Goal: Check status

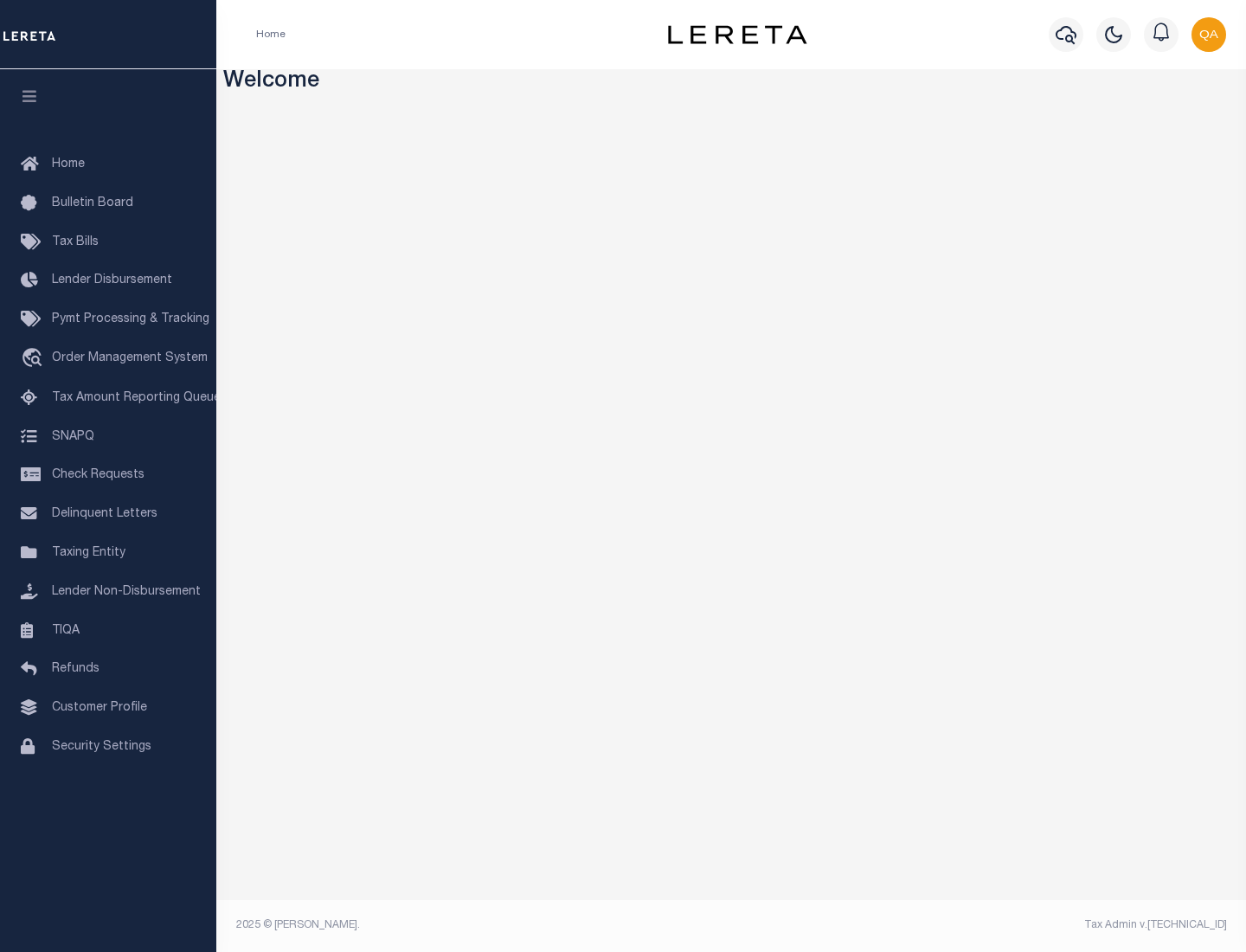
click at [108, 475] on span "Check Requests" at bounding box center [98, 474] width 92 height 12
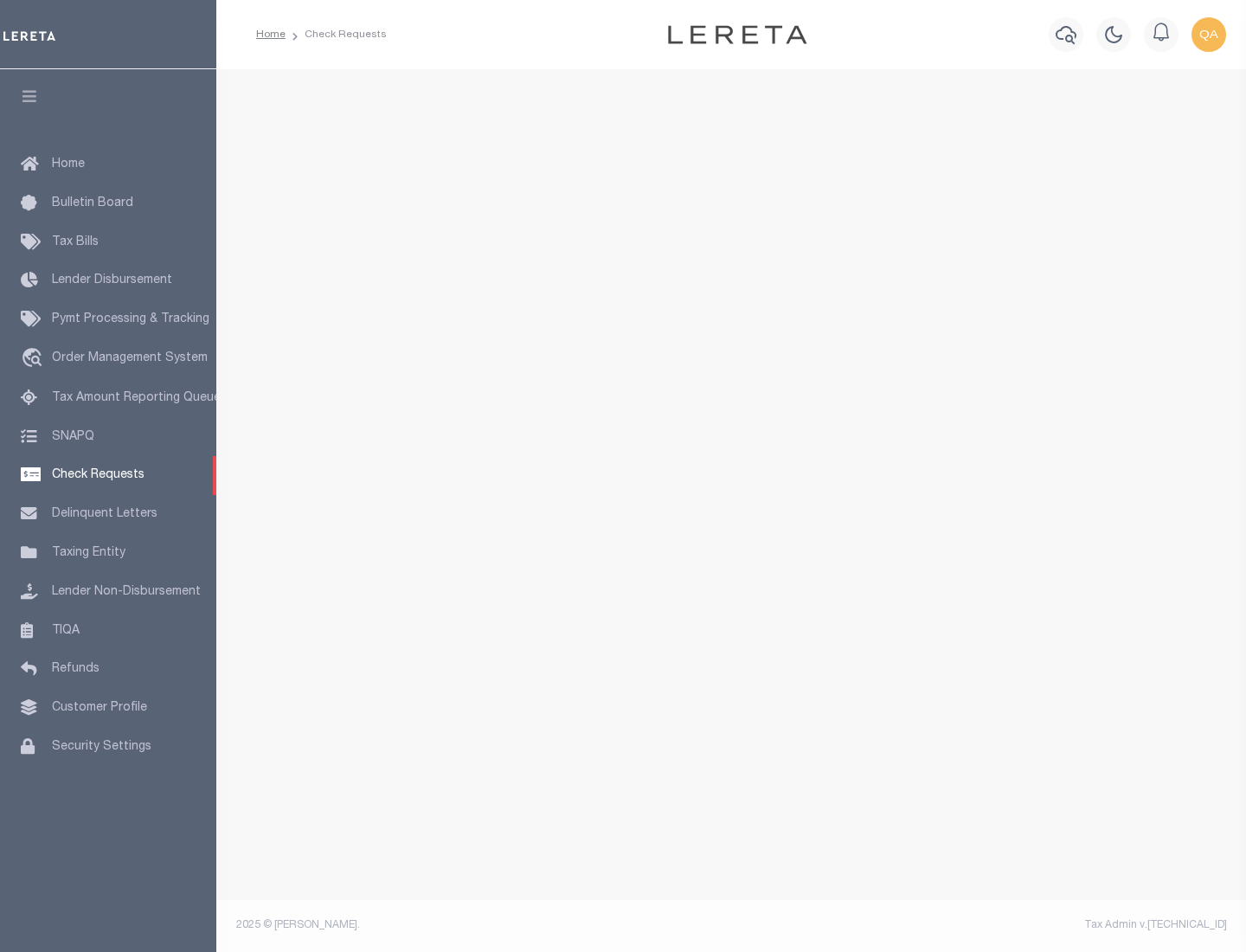
select select "50"
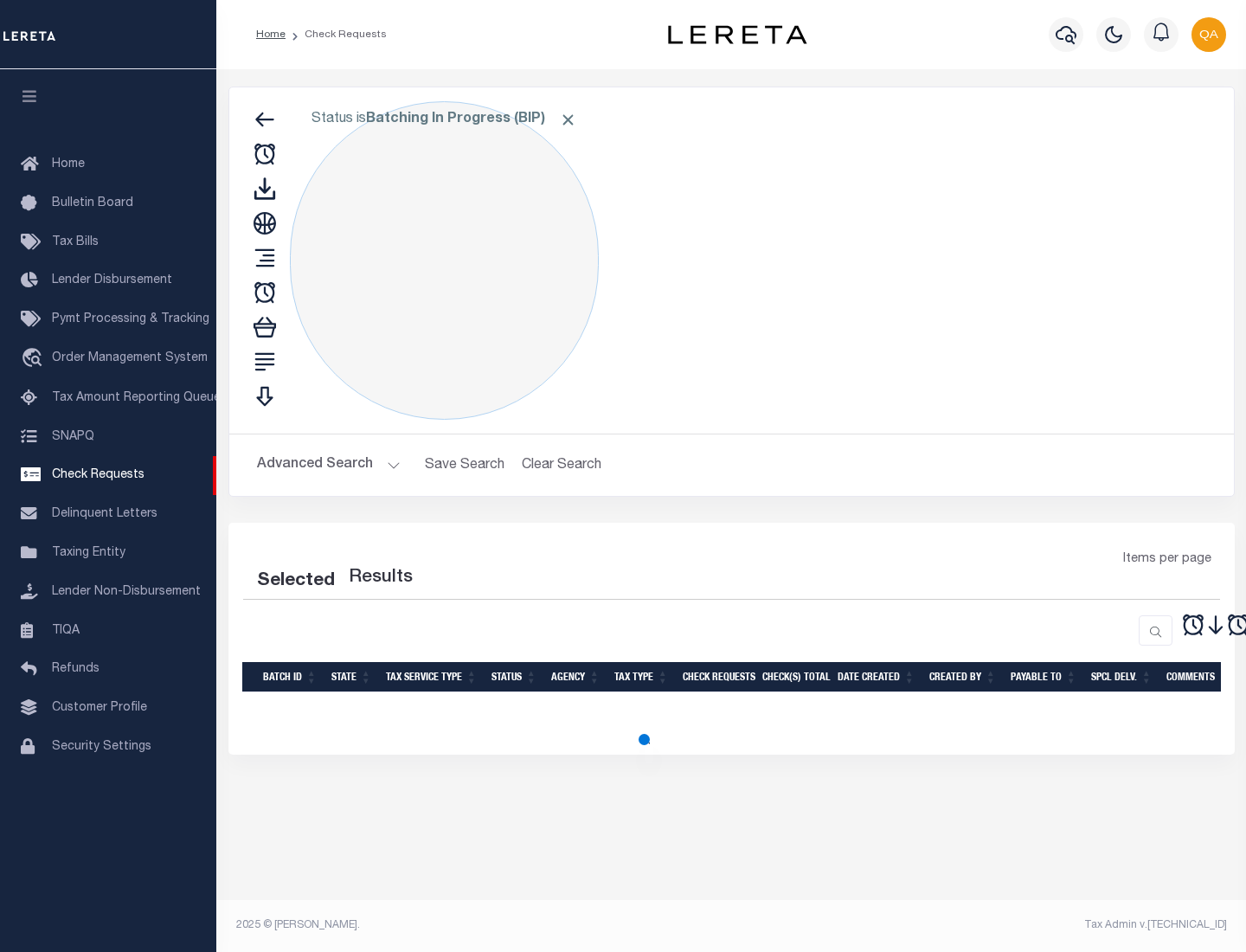
select select "50"
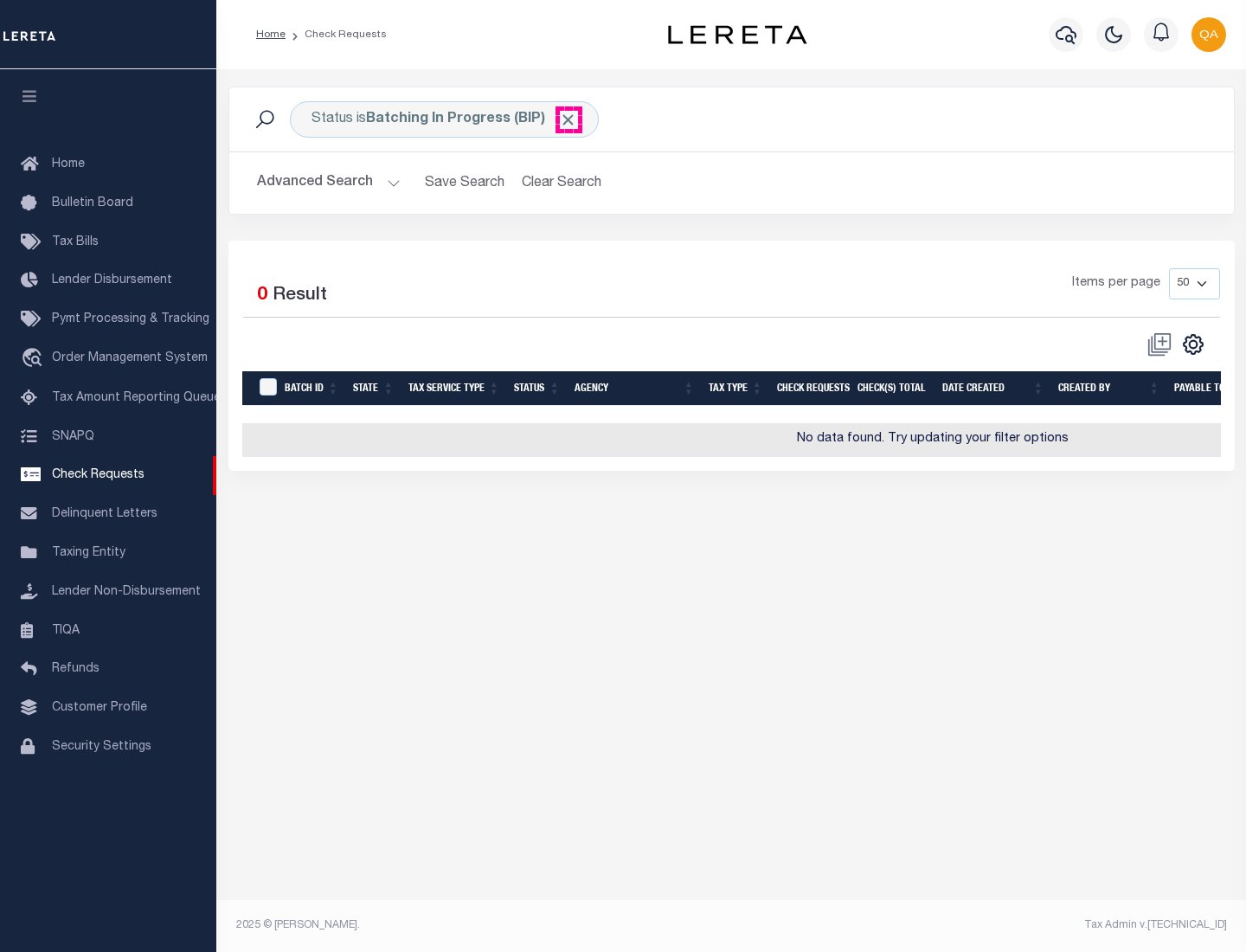
click at [569, 119] on span "Click to Remove" at bounding box center [569, 120] width 18 height 18
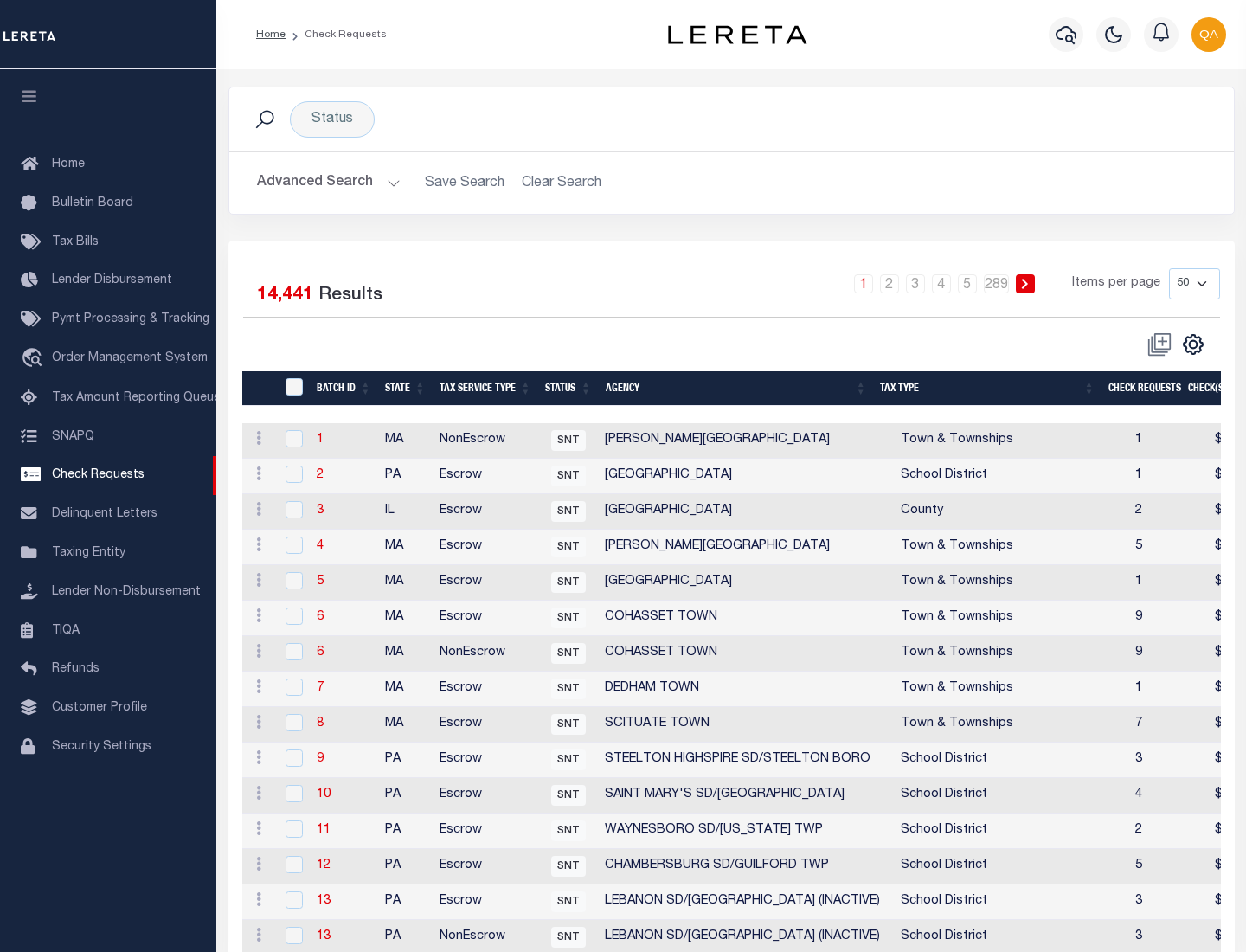
scroll to position [834, 0]
